Goal: Information Seeking & Learning: Check status

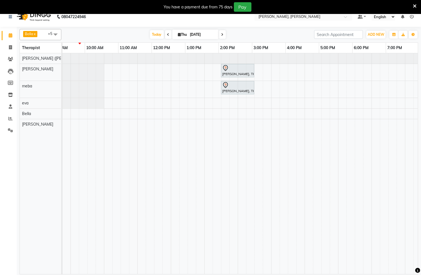
scroll to position [0, 78]
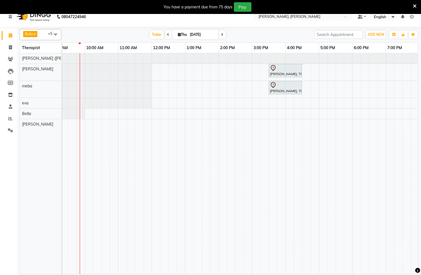
drag, startPoint x: 243, startPoint y: 257, endPoint x: 245, endPoint y: 204, distance: 53.1
click at [230, 247] on tr at bounding box center [252, 163] width 536 height 221
click at [165, 36] on span at bounding box center [168, 34] width 7 height 9
type input "[DATE]"
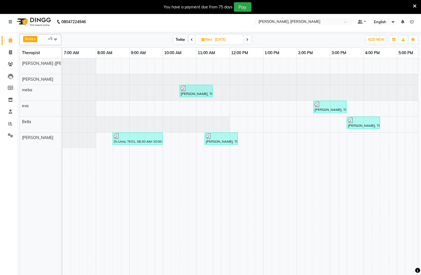
scroll to position [0, 0]
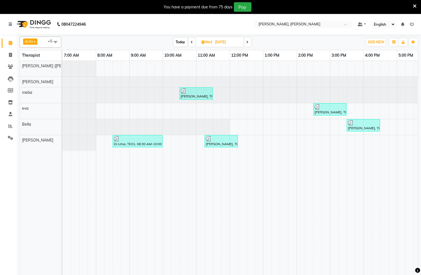
click at [23, 21] on img at bounding box center [33, 24] width 38 height 16
click at [12, 23] on icon at bounding box center [10, 24] width 3 height 4
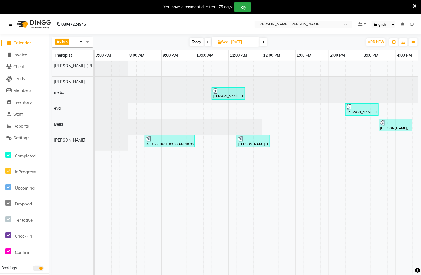
click at [11, 24] on icon at bounding box center [10, 24] width 3 height 4
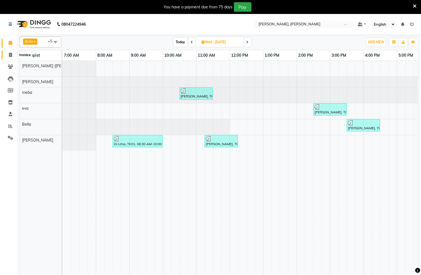
click at [11, 53] on icon at bounding box center [10, 55] width 3 height 4
select select "service"
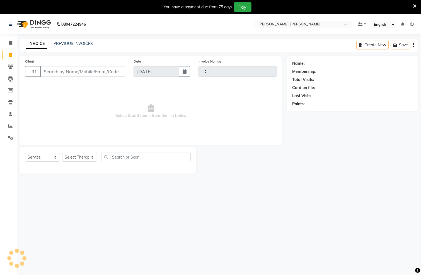
type input "1306"
select select "6399"
click at [13, 68] on icon at bounding box center [10, 66] width 5 height 4
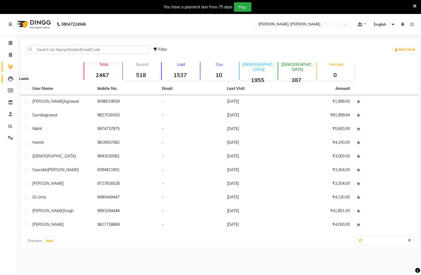
click at [13, 79] on icon at bounding box center [11, 79] width 6 height 6
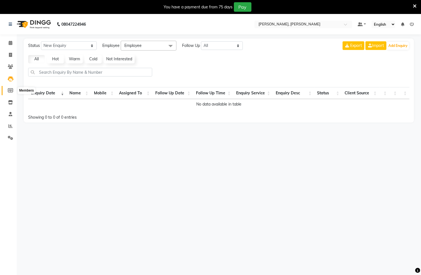
click at [11, 92] on span at bounding box center [11, 90] width 10 height 6
select select
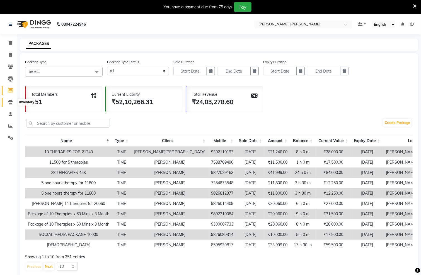
click at [11, 104] on icon at bounding box center [10, 102] width 5 height 4
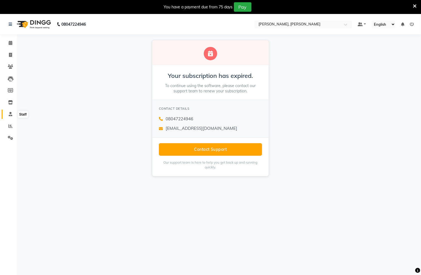
click at [13, 112] on span at bounding box center [11, 114] width 10 height 6
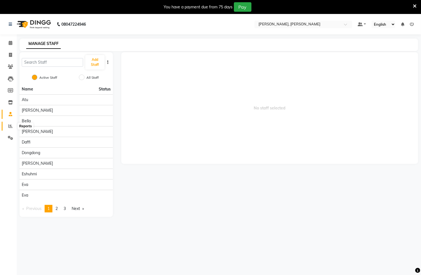
click at [7, 128] on span at bounding box center [11, 126] width 10 height 6
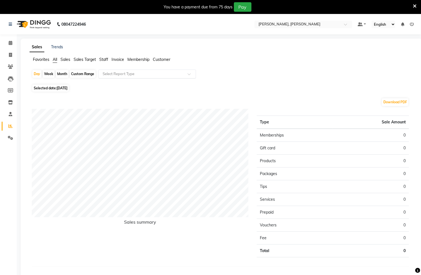
click at [133, 74] on input "text" at bounding box center [142, 74] width 80 height 6
click at [66, 58] on span "Sales" at bounding box center [66, 59] width 10 height 5
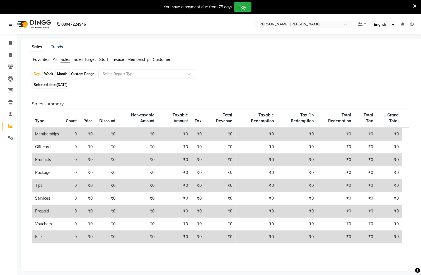
click at [82, 56] on div "Sales Trends Favorites All Sales Sales Target Staff Invoice Membership [DATE] W…" at bounding box center [222, 154] width 402 height 233
click at [100, 57] on span "Staff" at bounding box center [103, 59] width 9 height 5
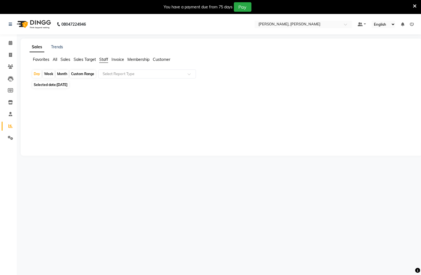
click at [117, 59] on span "Invoice" at bounding box center [118, 59] width 13 height 5
click at [102, 60] on span "Staff" at bounding box center [103, 59] width 9 height 5
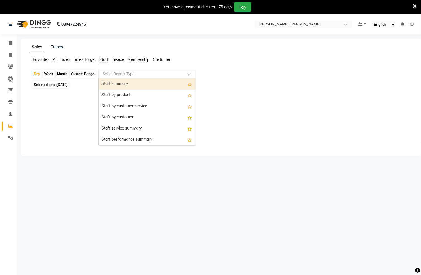
click at [191, 76] on span at bounding box center [191, 76] width 7 height 6
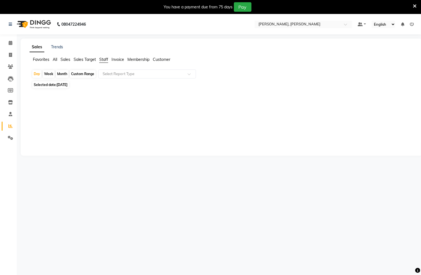
click at [60, 74] on div "Month" at bounding box center [62, 74] width 13 height 8
select select "9"
select select "2025"
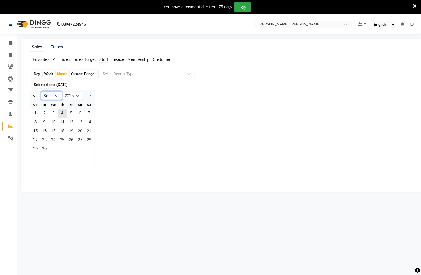
click at [56, 96] on select "Jan Feb Mar Apr May Jun [DATE] Aug Sep Oct Nov Dec" at bounding box center [51, 95] width 21 height 8
select select "8"
click at [41, 92] on select "Jan Feb Mar Apr May Jun [DATE] Aug Sep Oct Nov Dec" at bounding box center [51, 95] width 21 height 8
drag, startPoint x: 73, startPoint y: 114, endPoint x: 88, endPoint y: 140, distance: 29.6
click at [88, 138] on ngb-datepicker-month "Mo Tu We Th Fr Sa Su 1 2 3 4 5 6 7 8 9 10 11 12 13 14 15 16 17 18 19 20 21 22 2…" at bounding box center [62, 132] width 65 height 64
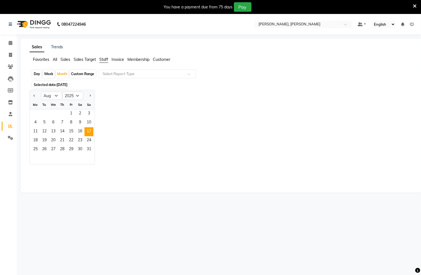
drag, startPoint x: 115, startPoint y: 161, endPoint x: 86, endPoint y: 136, distance: 38.4
click at [115, 162] on div "Jan Feb Mar Apr May Jun [DATE] Aug Sep Oct Nov [DATE] 2016 2017 2018 2019 2020 …" at bounding box center [222, 127] width 384 height 74
drag, startPoint x: 73, startPoint y: 113, endPoint x: 91, endPoint y: 158, distance: 48.8
click at [91, 158] on ngb-datepicker-month "Mo Tu We Th Fr Sa Su 1 2 3 4 5 6 7 8 9 10 11 12 13 14 15 16 17 18 19 20 21 22 2…" at bounding box center [62, 132] width 65 height 64
click at [191, 69] on app-reports "Favorites All Sales Sales Target Staff Invoice Membership [DATE] Week Month Cus…" at bounding box center [221, 122] width 391 height 130
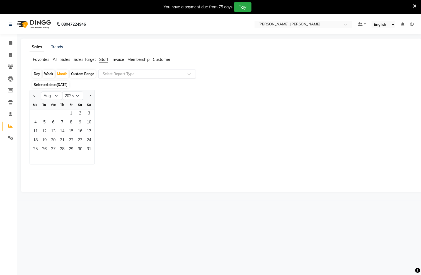
click at [190, 73] on div "Select Report Type" at bounding box center [147, 73] width 98 height 9
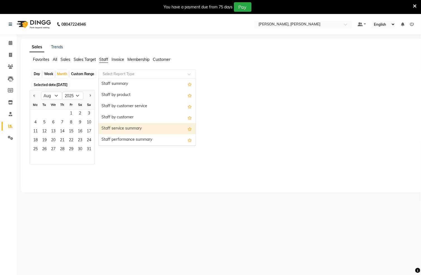
click at [158, 124] on div "Staff service summary" at bounding box center [147, 128] width 97 height 11
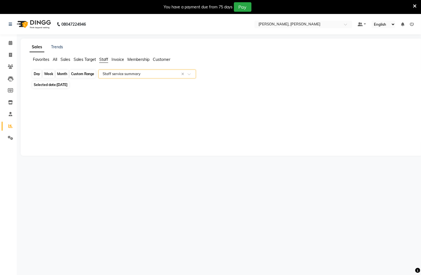
click at [64, 74] on div "Month" at bounding box center [62, 74] width 13 height 8
select select "9"
select select "2025"
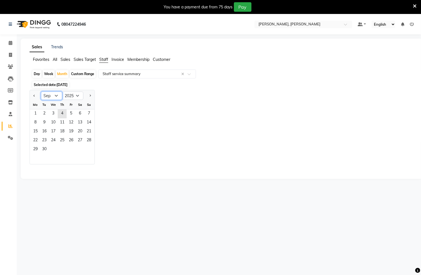
click at [55, 95] on select "Jan Feb Mar Apr May Jun [DATE] Aug Sep Oct Nov Dec" at bounding box center [51, 95] width 21 height 8
select select "8"
click at [41, 92] on select "Jan Feb Mar Apr May Jun [DATE] Aug Sep Oct Nov Dec" at bounding box center [51, 95] width 21 height 8
drag, startPoint x: 71, startPoint y: 113, endPoint x: 90, endPoint y: 151, distance: 42.6
click at [90, 151] on ngb-datepicker-month "Mo Tu We Th Fr Sa Su 1 2 3 4 5 6 7 8 9 10 11 12 13 14 15 16 17 18 19 20 21 22 2…" at bounding box center [62, 132] width 65 height 64
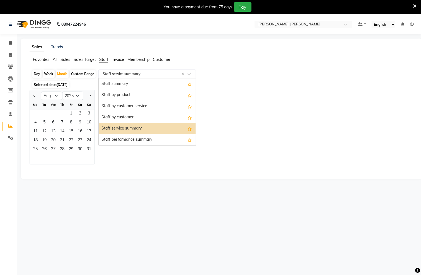
click at [189, 74] on span at bounding box center [191, 76] width 7 height 6
click at [145, 139] on div "Staff performance summary" at bounding box center [147, 139] width 97 height 11
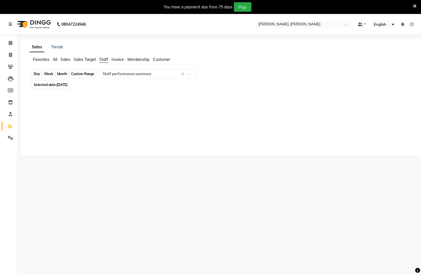
click at [66, 75] on div "Month" at bounding box center [62, 74] width 13 height 8
select select "9"
select select "2025"
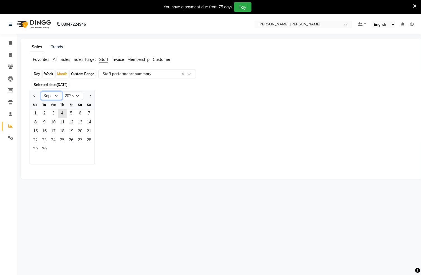
click at [57, 96] on select "Jan Feb Mar Apr May Jun [DATE] Aug Sep Oct Nov Dec" at bounding box center [51, 95] width 21 height 8
select select "8"
click at [41, 92] on select "Jan Feb Mar Apr May Jun [DATE] Aug Sep Oct Nov Dec" at bounding box center [51, 95] width 21 height 8
drag, startPoint x: 72, startPoint y: 114, endPoint x: 97, endPoint y: 156, distance: 48.9
click at [97, 156] on div "Jan Feb Mar Apr May Jun [DATE] Aug Sep Oct Nov [DATE] 2016 2017 2018 2019 2020 …" at bounding box center [222, 127] width 384 height 74
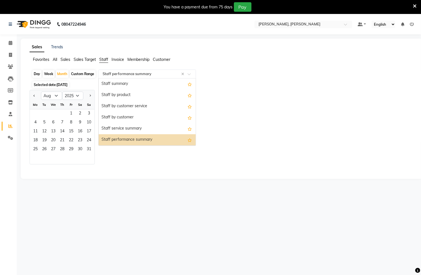
click at [188, 74] on span at bounding box center [191, 76] width 7 height 6
click at [140, 105] on div "Staff by customer service" at bounding box center [147, 106] width 97 height 11
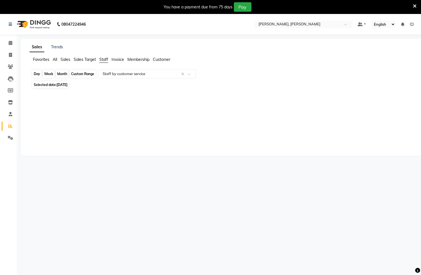
click at [61, 73] on div "Month" at bounding box center [62, 74] width 13 height 8
select select "9"
select select "2025"
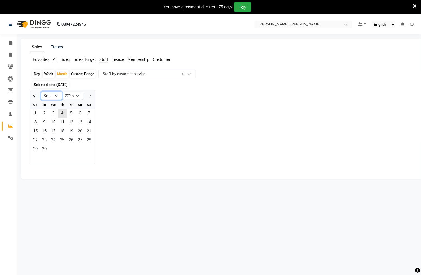
click at [57, 94] on select "Jan Feb Mar Apr May Jun [DATE] Aug Sep Oct Nov Dec" at bounding box center [51, 95] width 21 height 8
select select "8"
click at [41, 92] on select "Jan Feb Mar Apr May Jun [DATE] Aug Sep Oct Nov Dec" at bounding box center [51, 95] width 21 height 8
click at [191, 75] on span at bounding box center [191, 76] width 7 height 6
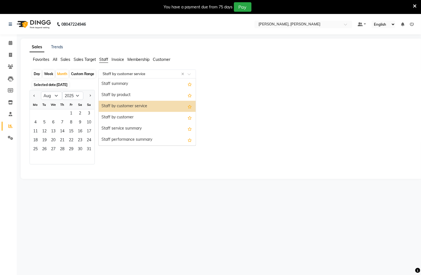
click at [159, 107] on div "Staff by customer service" at bounding box center [147, 106] width 97 height 11
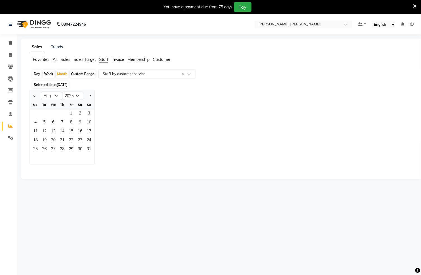
click at [115, 95] on div "Jan Feb Mar Apr May Jun [DATE] Aug Sep Oct Nov [DATE] 2016 2017 2018 2019 2020 …" at bounding box center [222, 127] width 384 height 74
drag, startPoint x: 73, startPoint y: 115, endPoint x: 86, endPoint y: 148, distance: 35.4
click at [86, 148] on ngb-datepicker-month "Mo Tu We Th Fr Sa Su 1 2 3 4 5 6 7 8 9 10 11 12 13 14 15 16 17 18 19 20 21 22 2…" at bounding box center [62, 132] width 65 height 64
click at [90, 149] on span "31" at bounding box center [89, 149] width 9 height 9
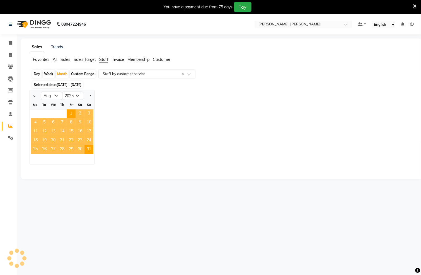
select select "full_report"
select select "csv"
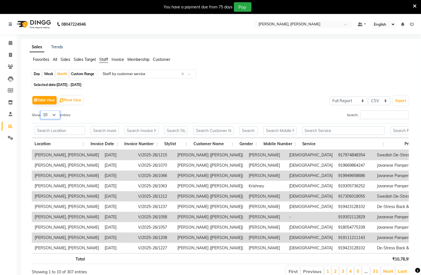
click at [58, 116] on select "10 25 50 100" at bounding box center [50, 114] width 20 height 9
click at [98, 105] on div "Table View Pivot View Select Full Report Filtered Report Select CSV PDF Export" at bounding box center [220, 100] width 377 height 12
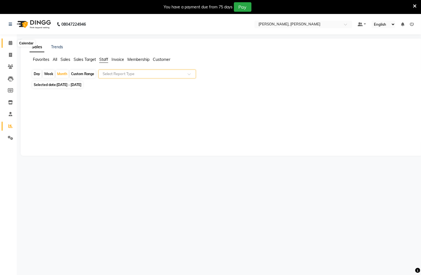
click at [9, 42] on icon at bounding box center [11, 43] width 4 height 4
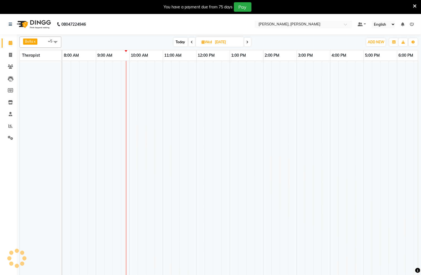
click at [28, 24] on img at bounding box center [33, 24] width 38 height 16
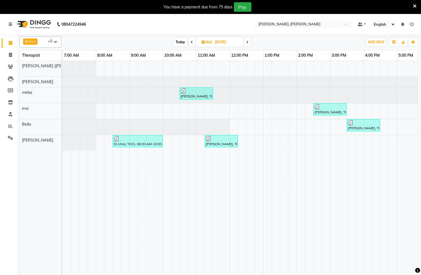
click at [349, 222] on td at bounding box center [351, 171] width 8 height 221
click at [245, 44] on span at bounding box center [247, 42] width 7 height 9
type input "[DATE]"
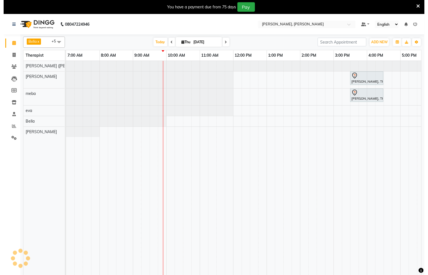
scroll to position [0, 67]
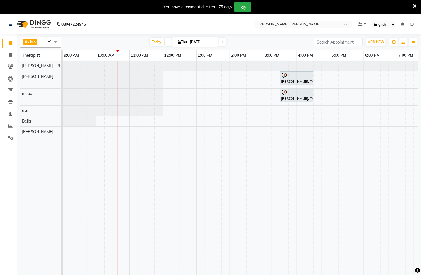
drag, startPoint x: 410, startPoint y: 11, endPoint x: 403, endPoint y: 20, distance: 11.1
click at [410, 11] on div "You have a payment due from 75 days Pay" at bounding box center [207, 6] width 411 height 9
click at [412, 22] on icon at bounding box center [412, 24] width 4 height 4
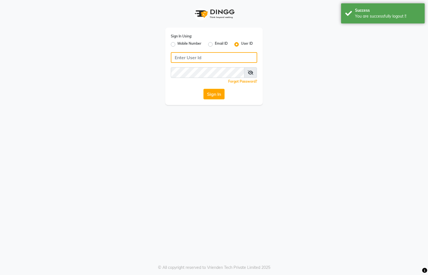
type input "7389933185"
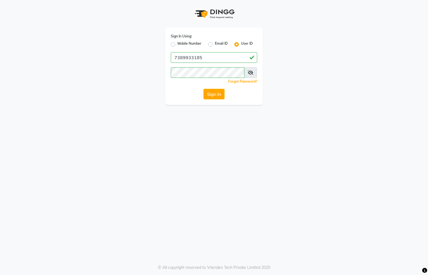
click at [178, 44] on label "Mobile Number" at bounding box center [190, 44] width 24 height 7
click at [178, 44] on input "Mobile Number" at bounding box center [180, 43] width 4 height 4
radio input "true"
radio input "false"
click at [216, 58] on input "Username" at bounding box center [224, 57] width 68 height 11
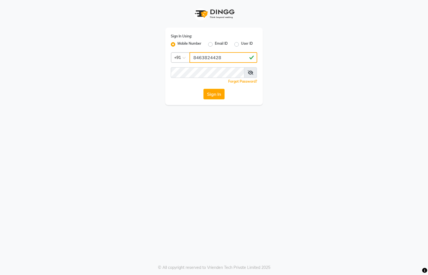
type input "8463824428"
click at [209, 90] on button "Sign In" at bounding box center [214, 94] width 21 height 11
